Goal: Information Seeking & Learning: Understand process/instructions

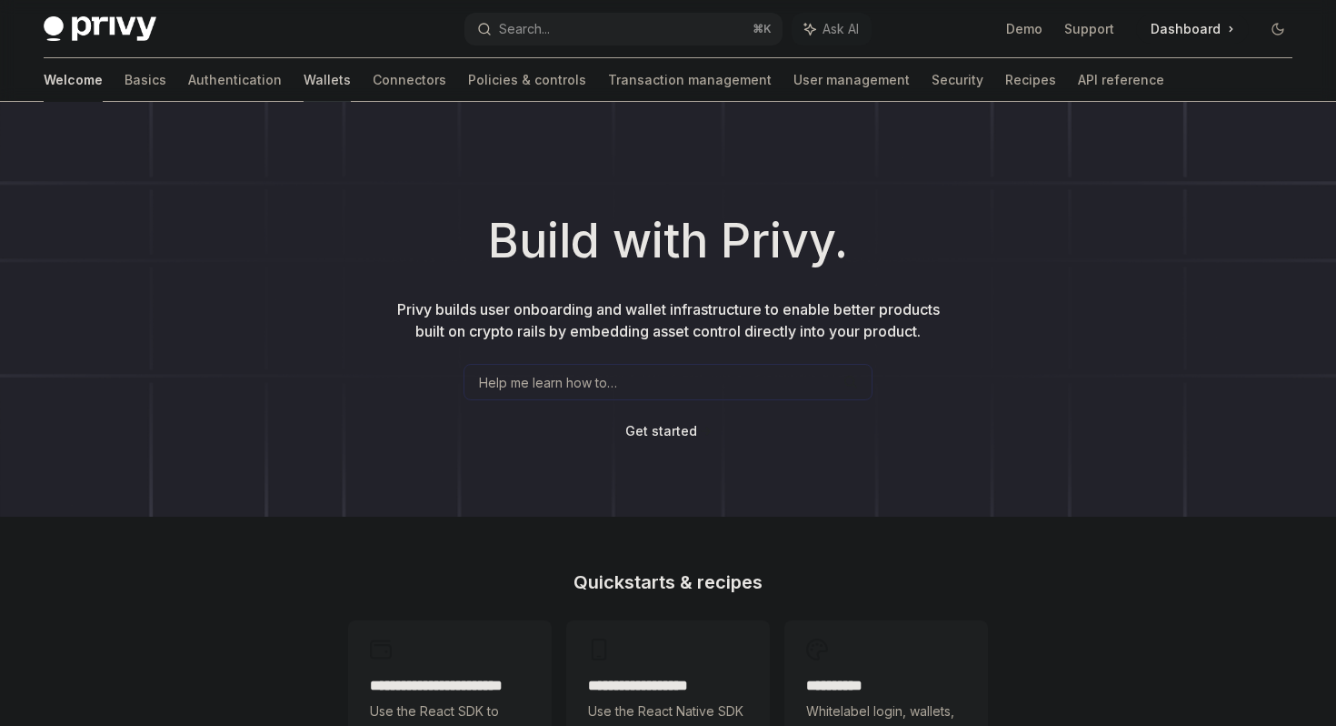
click at [304, 85] on link "Wallets" at bounding box center [327, 80] width 47 height 44
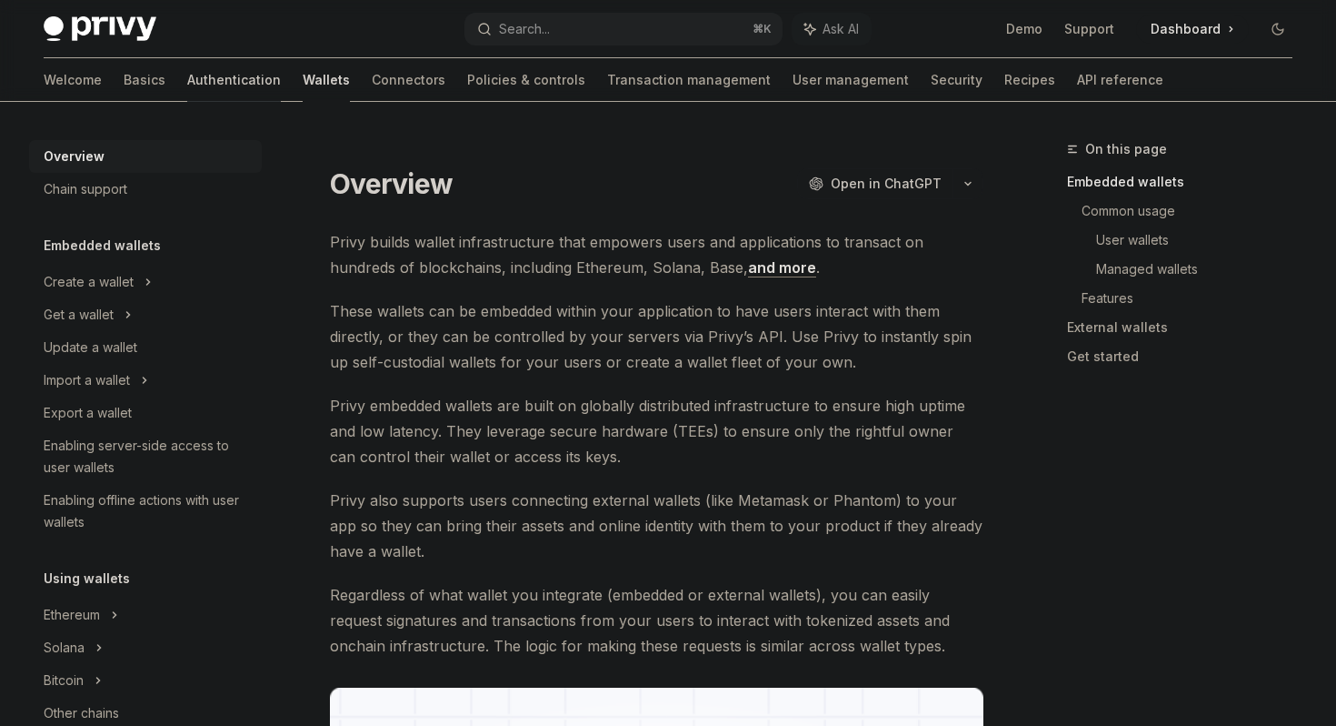
click at [187, 84] on link "Authentication" at bounding box center [234, 80] width 94 height 44
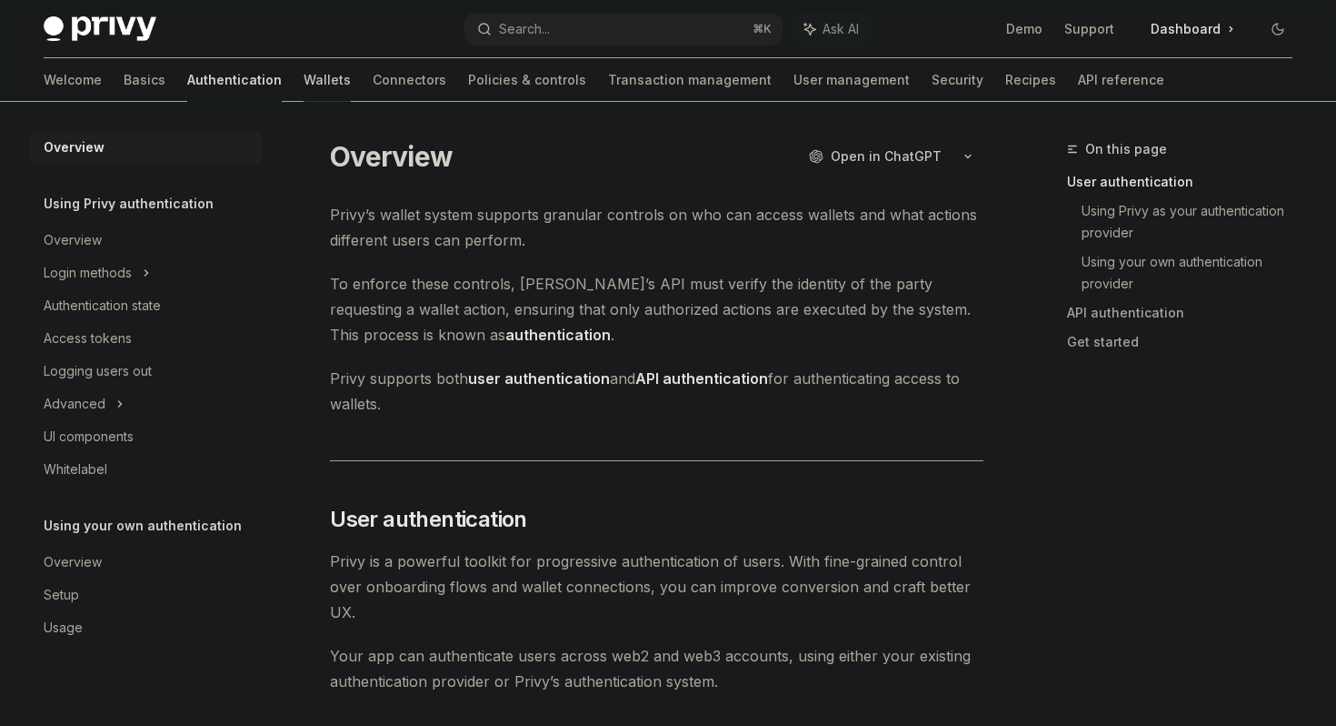
click at [304, 85] on link "Wallets" at bounding box center [327, 80] width 47 height 44
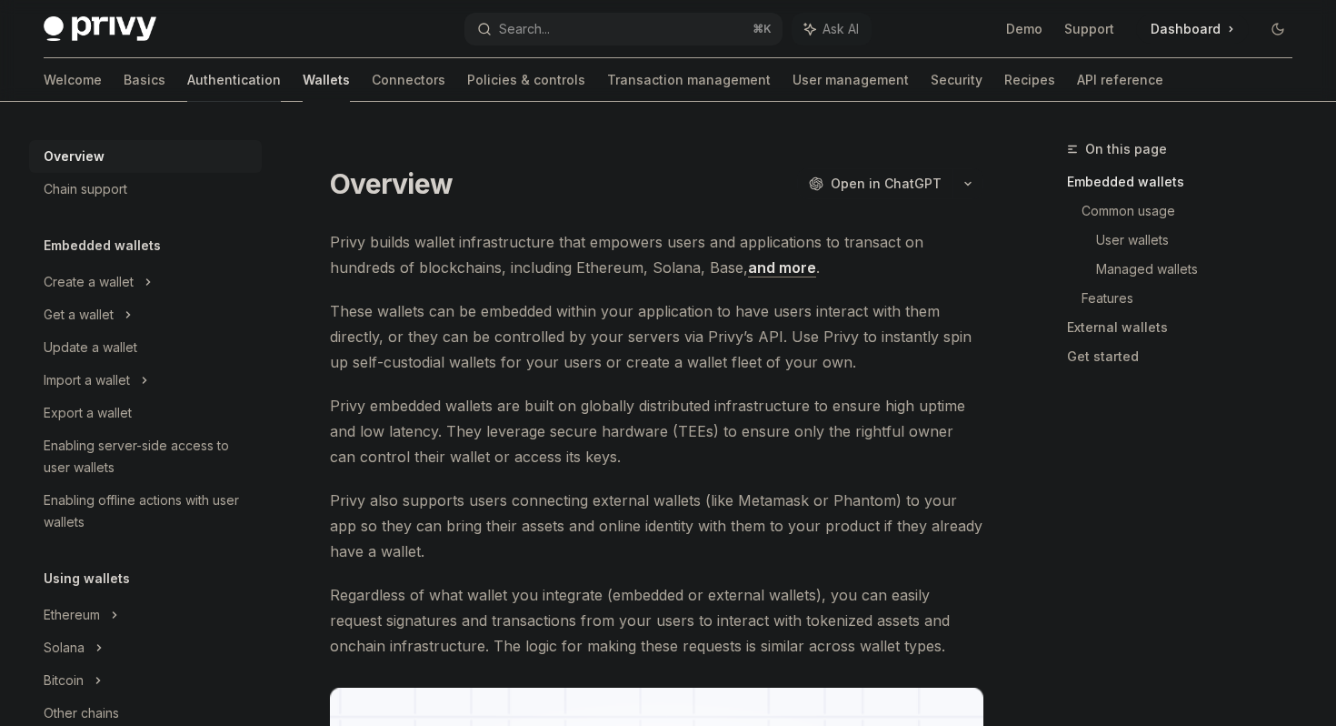
click at [187, 81] on link "Authentication" at bounding box center [234, 80] width 94 height 44
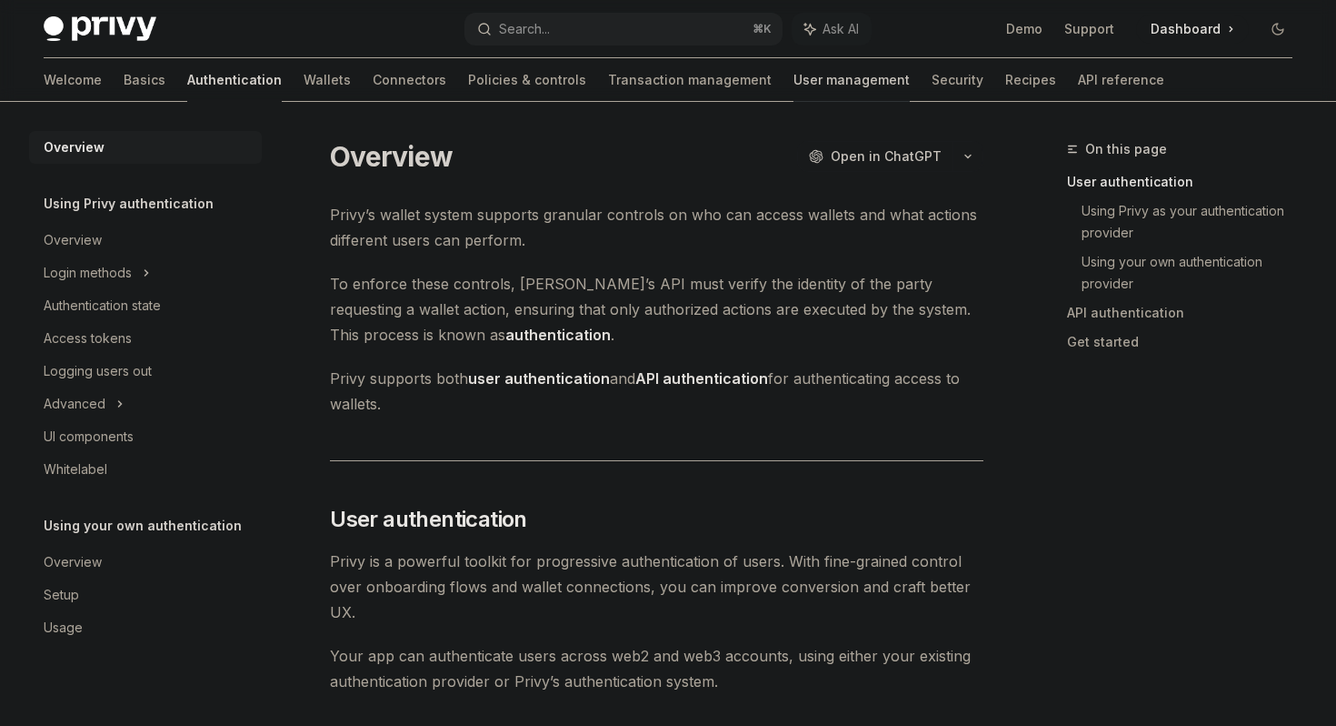
click at [794, 65] on link "User management" at bounding box center [852, 80] width 116 height 44
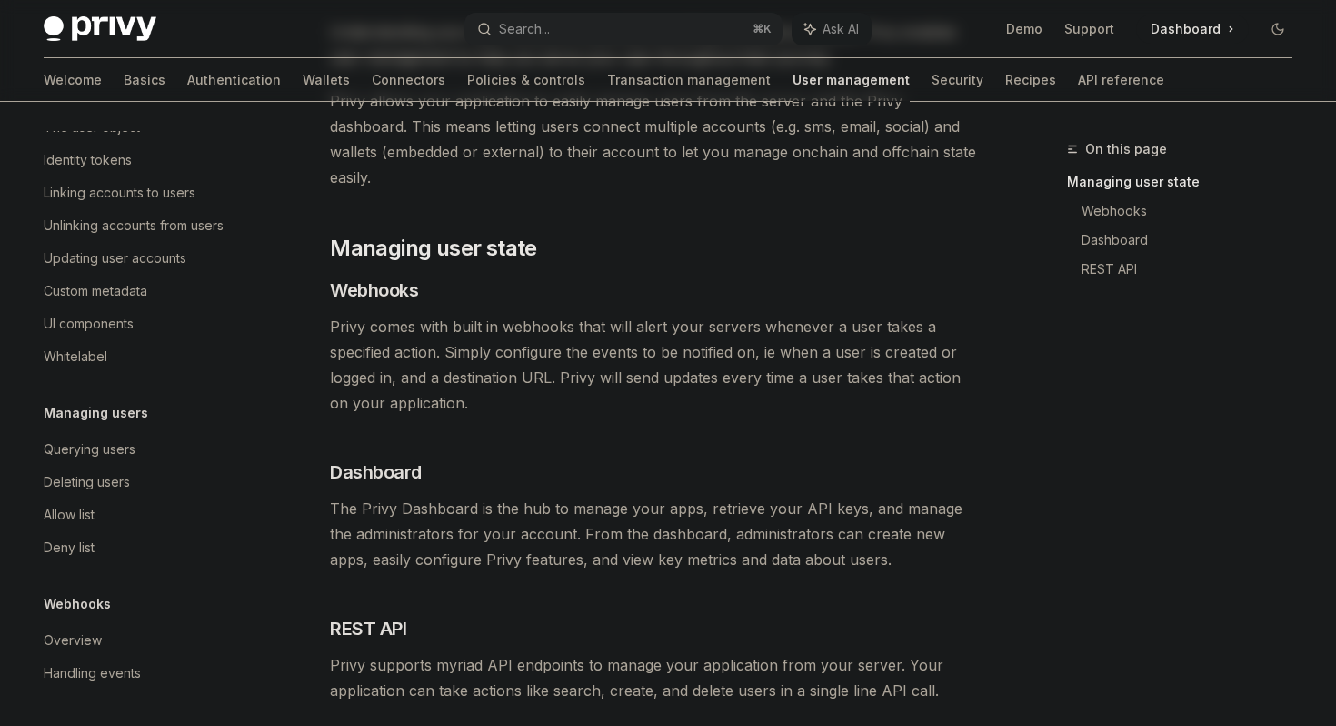
scroll to position [185, 0]
click at [99, 482] on div "Deleting users" at bounding box center [87, 482] width 86 height 22
type textarea "*"
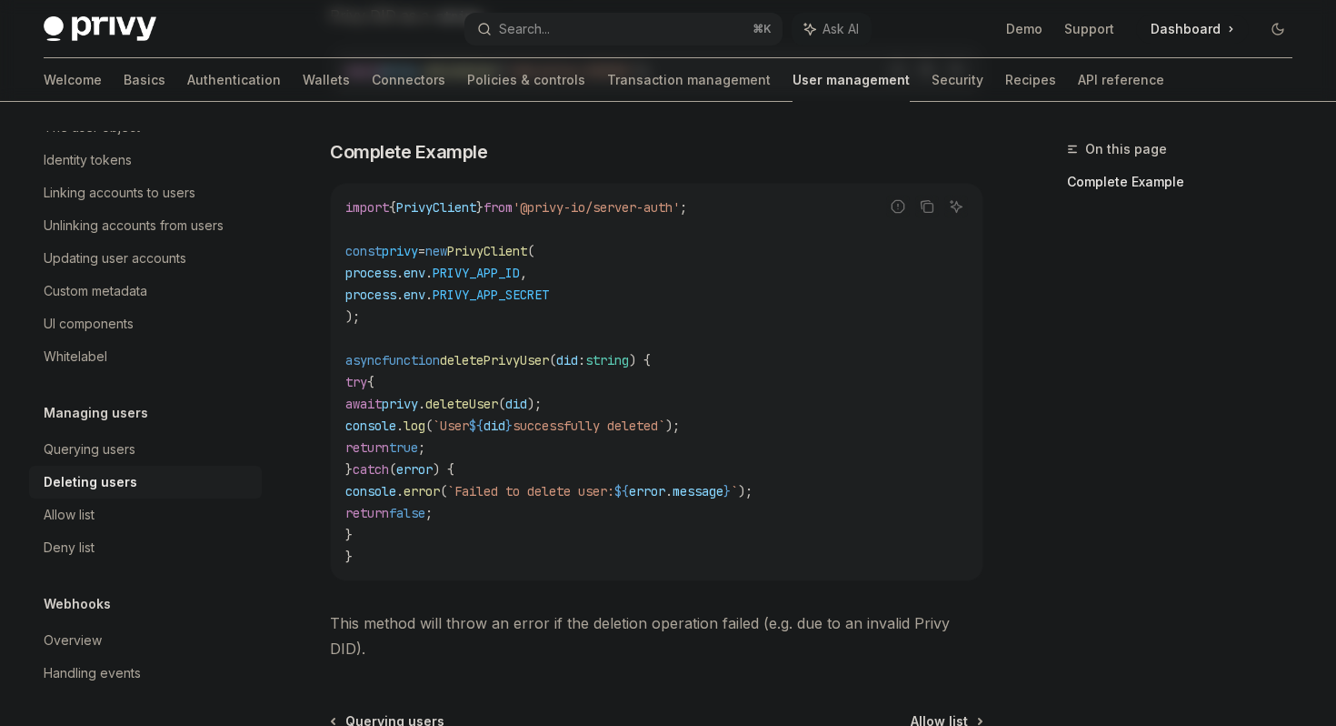
scroll to position [555, 0]
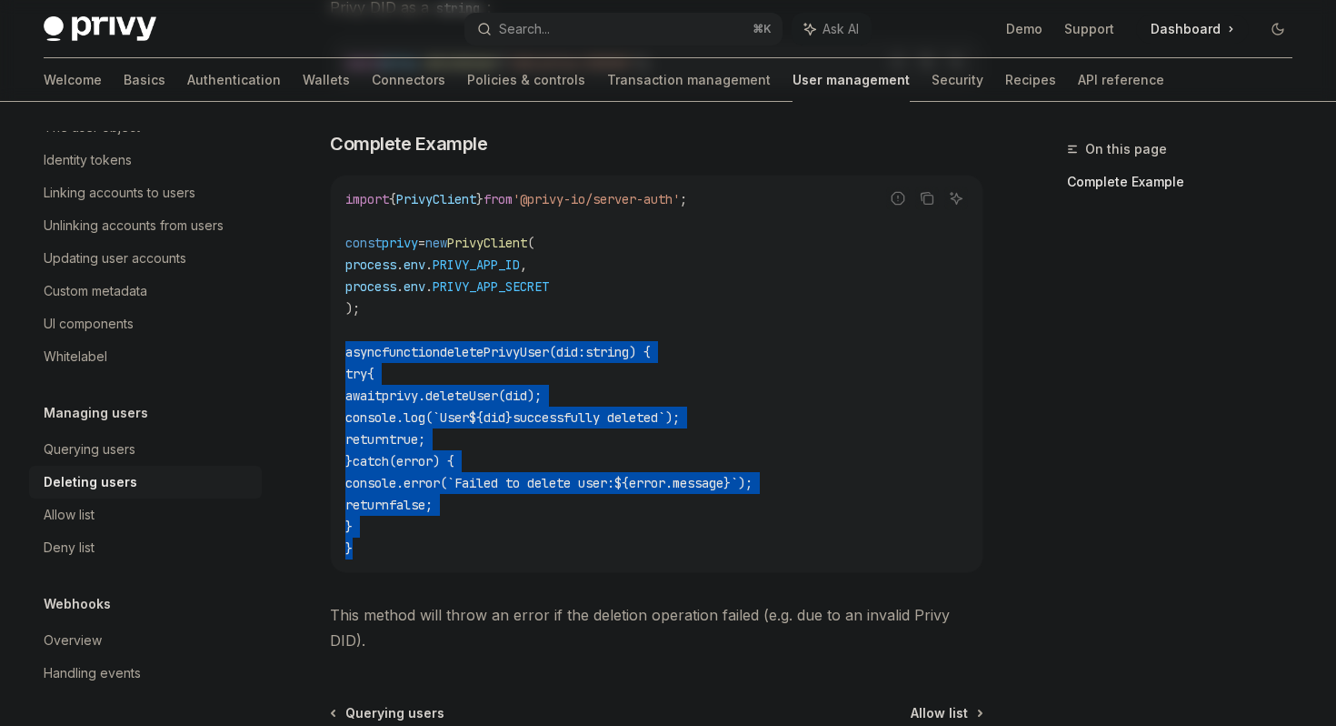
drag, startPoint x: 369, startPoint y: 551, endPoint x: 341, endPoint y: 358, distance: 194.8
click at [341, 356] on div "import { PrivyClient } from '@privy-io/server-auth' ; const privy = new PrivyCl…" at bounding box center [657, 373] width 652 height 396
click at [387, 545] on code "import { PrivyClient } from '@privy-io/server-auth' ; const privy = new PrivyCl…" at bounding box center [656, 373] width 623 height 371
drag, startPoint x: 375, startPoint y: 549, endPoint x: 335, endPoint y: 348, distance: 204.9
click at [335, 348] on div "import { PrivyClient } from '@privy-io/server-auth' ; const privy = new PrivyCl…" at bounding box center [657, 373] width 652 height 396
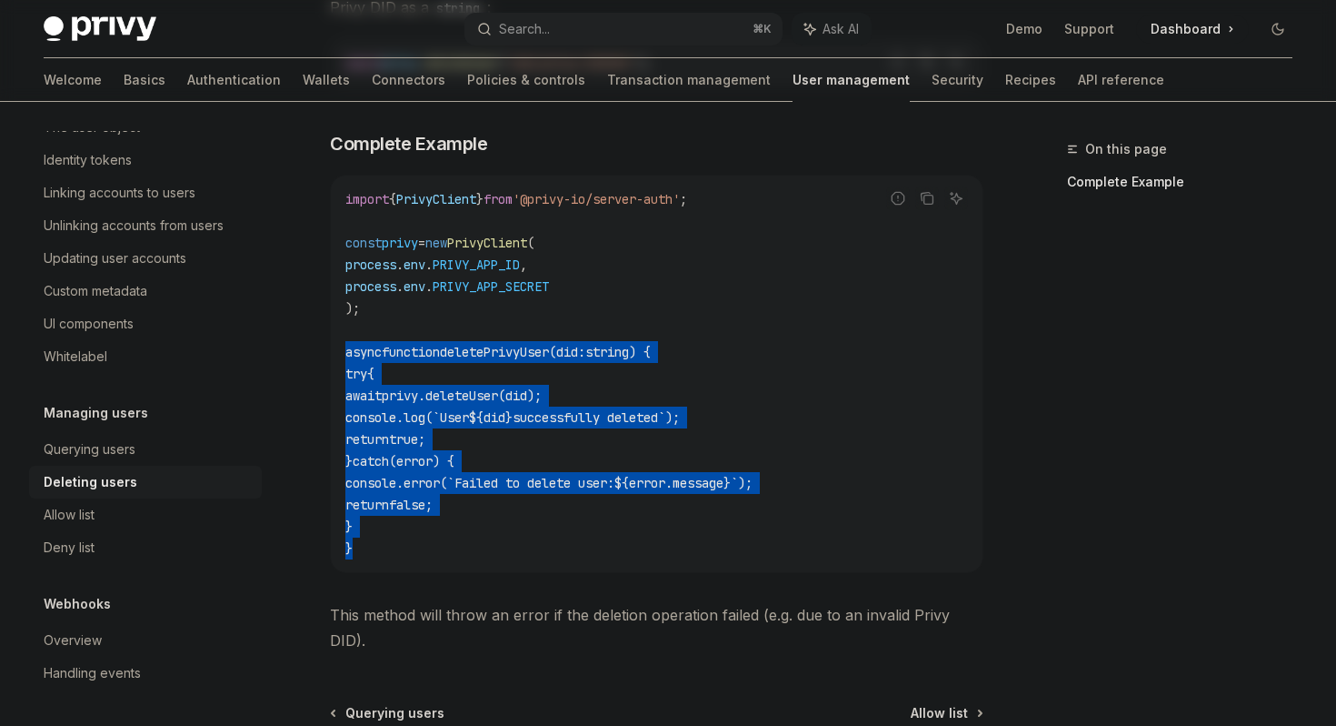
copy code "async function deletePrivyUser ( did : string ) { try { await privy . deleteUse…"
click at [652, 329] on code "import { PrivyClient } from '@privy-io/server-auth' ; const privy = new PrivyCl…" at bounding box center [656, 373] width 623 height 371
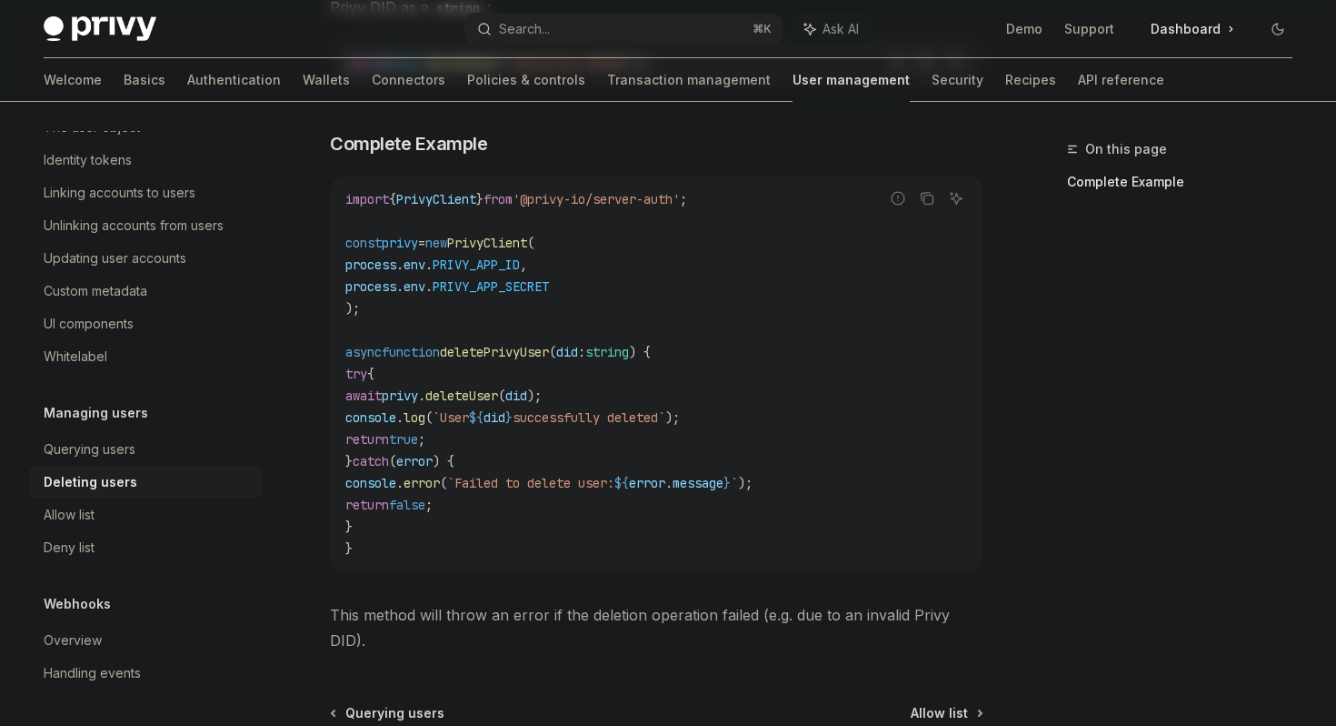
click at [1075, 325] on div "On this page Complete Example" at bounding box center [1169, 431] width 276 height 587
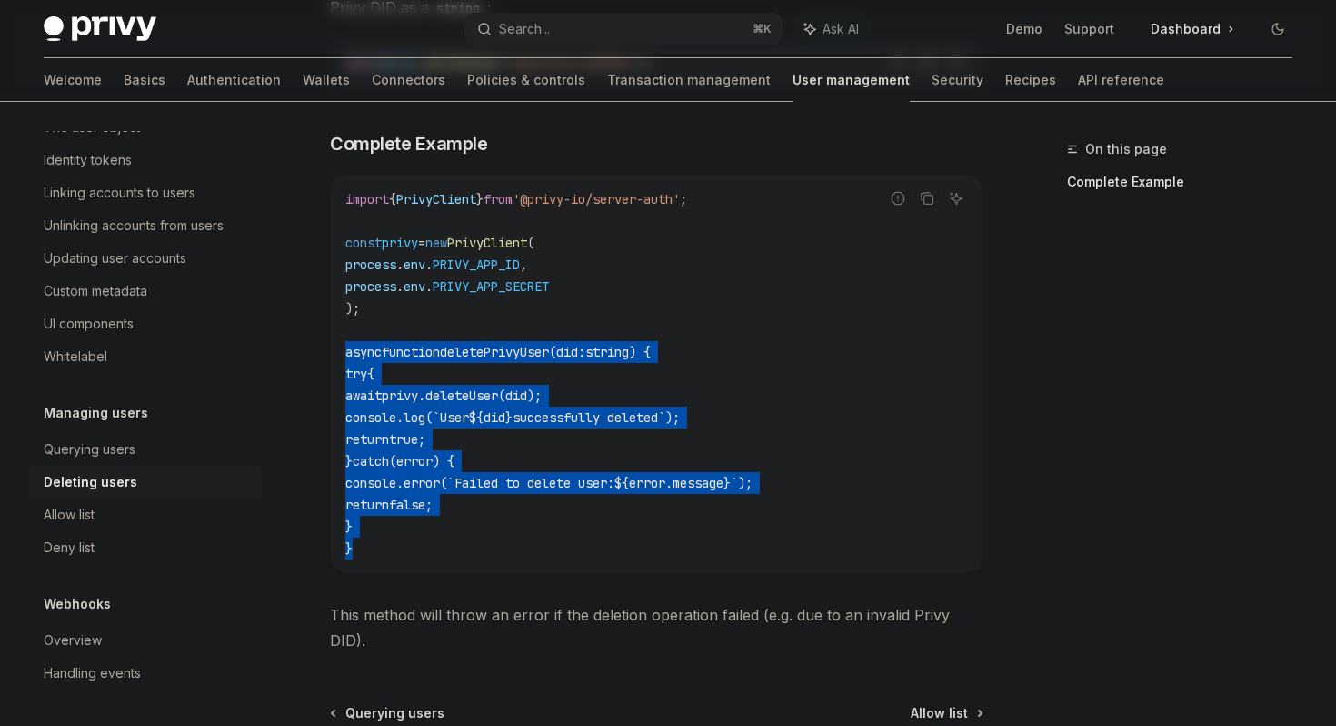
drag, startPoint x: 385, startPoint y: 538, endPoint x: 321, endPoint y: 351, distance: 197.8
click at [321, 351] on div "Managing users Deleting users OpenAI Open in ChatGPT OpenAI Open in ChatGPT Pri…" at bounding box center [486, 253] width 1002 height 1339
copy code "async function deletePrivyUser ( did : string ) { try { await privy . deleteUse…"
click at [743, 425] on code "import { PrivyClient } from '@privy-io/server-auth' ; const privy = new PrivyCl…" at bounding box center [656, 373] width 623 height 371
